Goal: Transaction & Acquisition: Purchase product/service

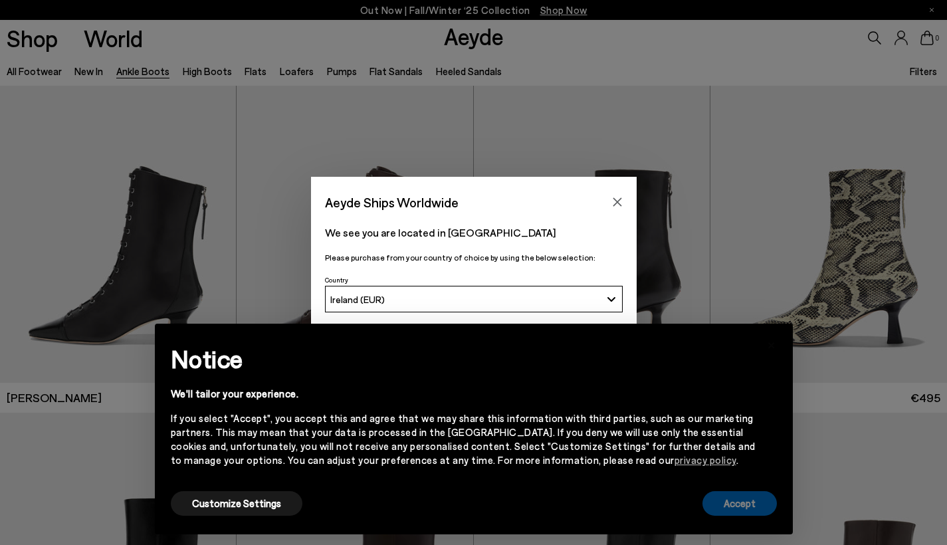
click at [720, 496] on button "Accept" at bounding box center [739, 503] width 74 height 25
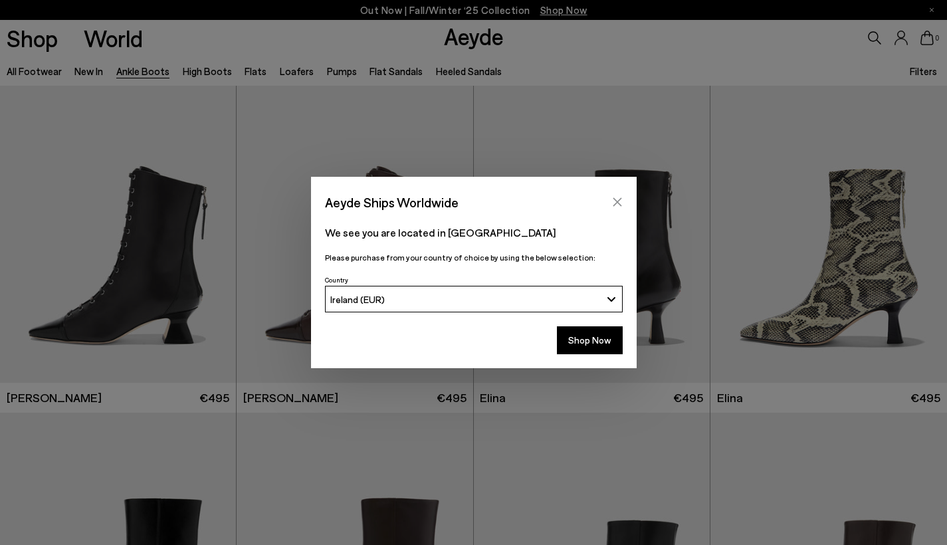
click at [621, 206] on icon "Close" at bounding box center [617, 202] width 9 height 9
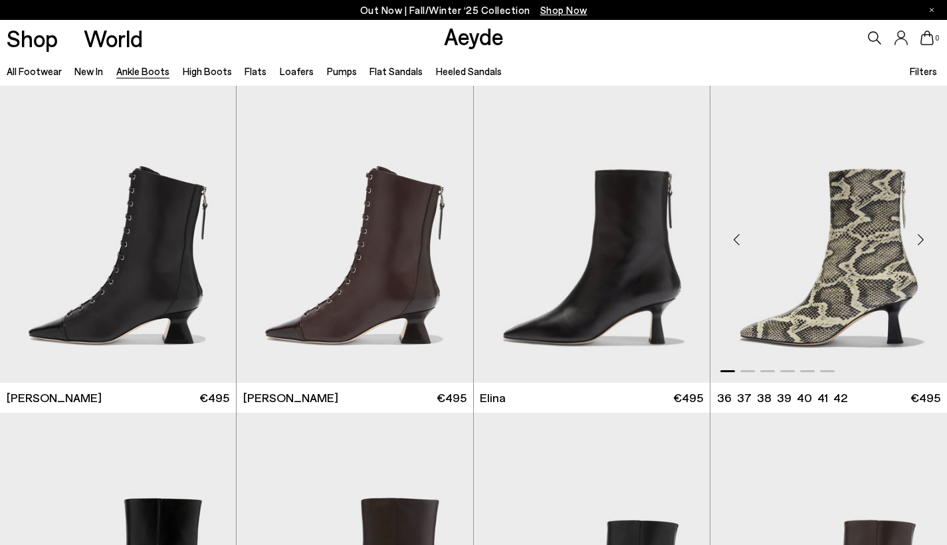
click at [944, 108] on img "1 / 6" at bounding box center [828, 234] width 237 height 297
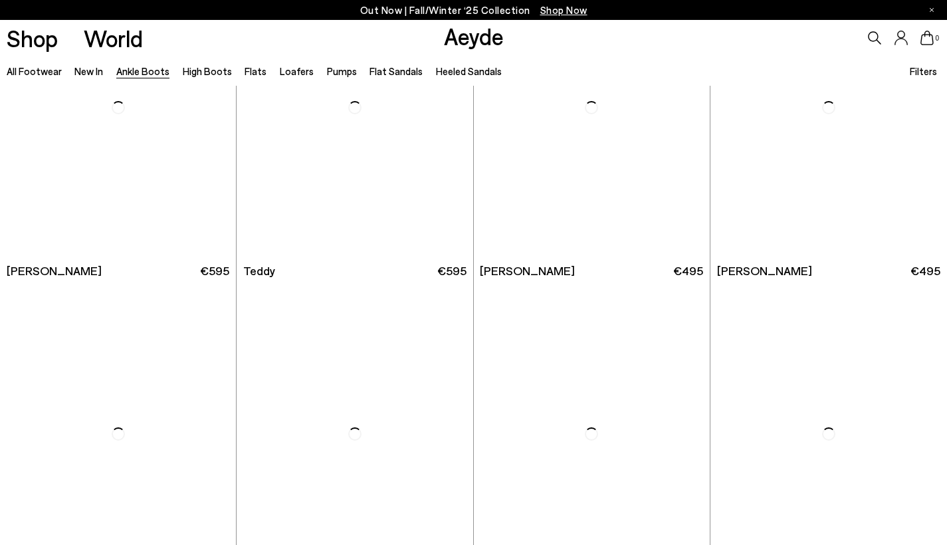
scroll to position [4320, 0]
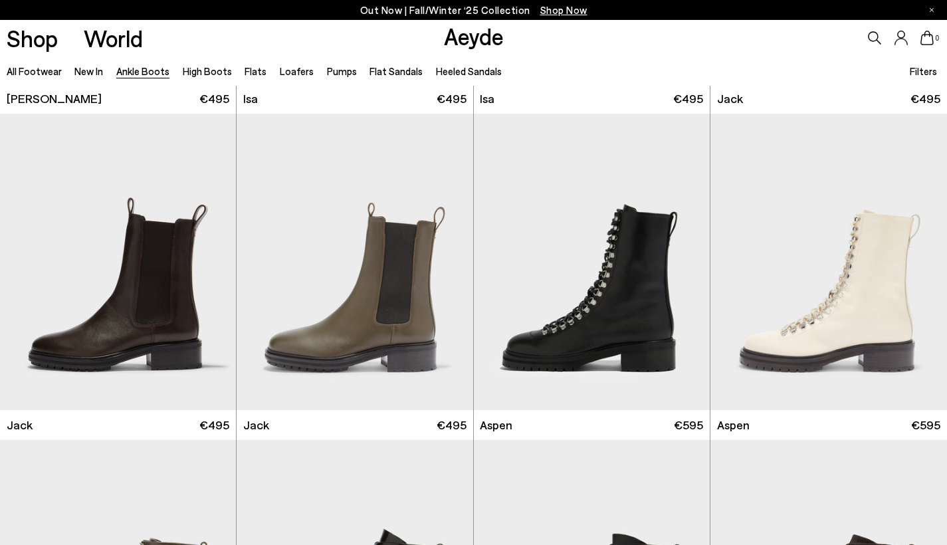
scroll to position [4968, 0]
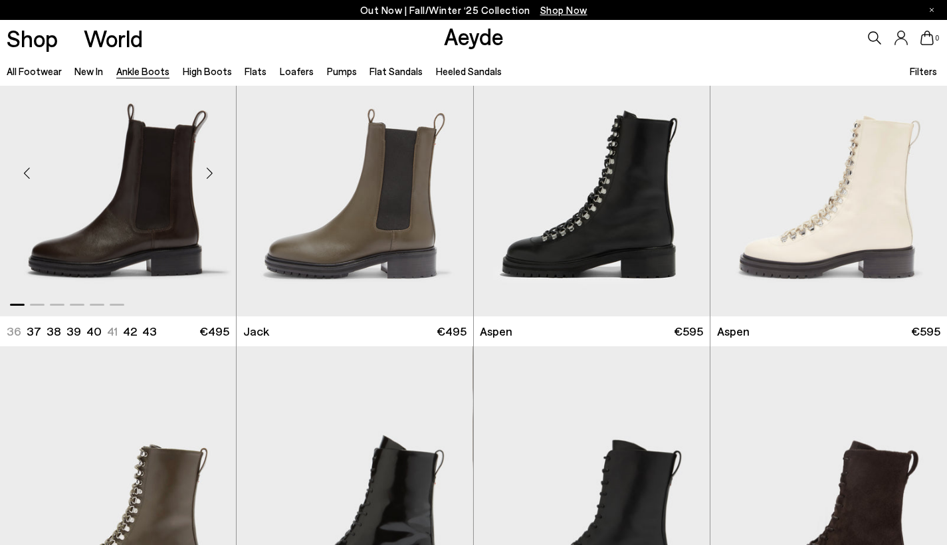
click at [211, 249] on img "1 / 6" at bounding box center [118, 168] width 236 height 297
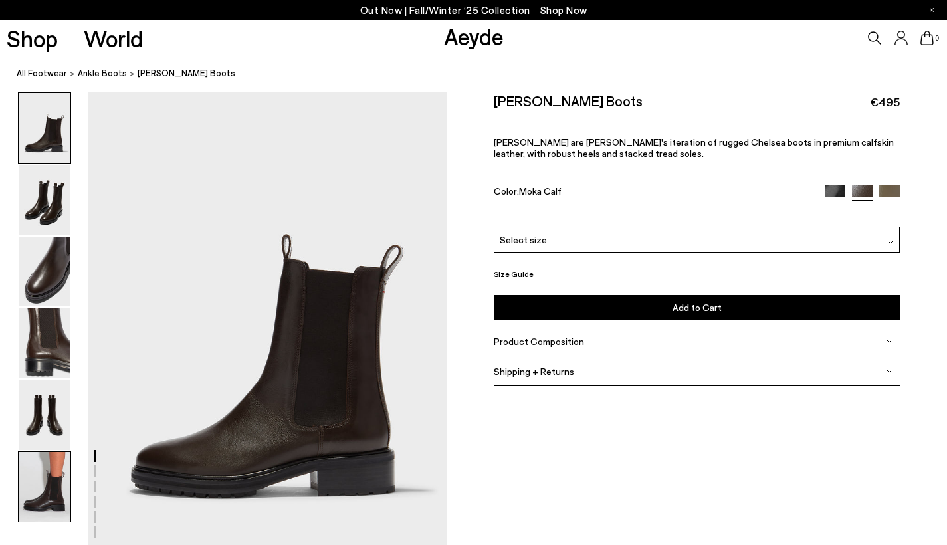
click at [41, 474] on img at bounding box center [45, 487] width 52 height 70
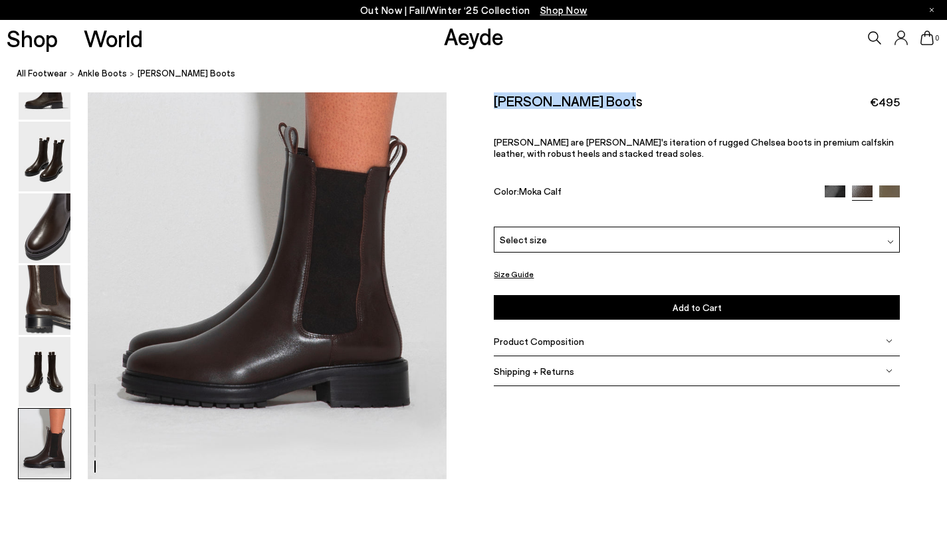
drag, startPoint x: 612, startPoint y: 100, endPoint x: 495, endPoint y: 96, distance: 117.0
click at [495, 96] on div "[PERSON_NAME] Boots €495" at bounding box center [696, 101] width 405 height 18
copy h2 "[PERSON_NAME] Boots"
